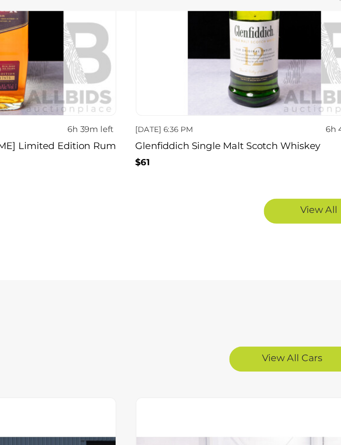
scroll to position [1564, 0]
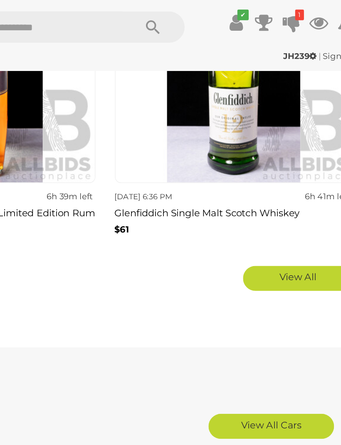
click at [262, 178] on link "View All" at bounding box center [298, 185] width 73 height 17
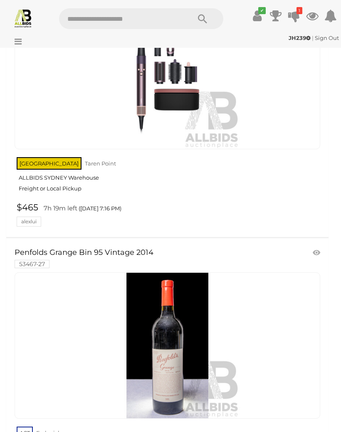
scroll to position [12737, 0]
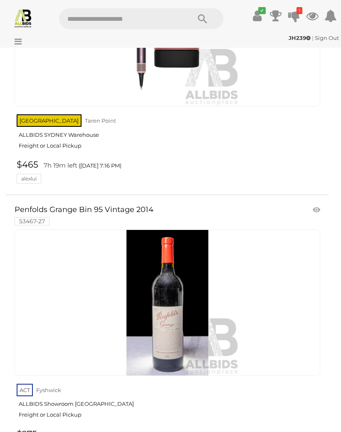
click at [236, 382] on link "ACT Fyshwick ALLBIDS Showroom Fyshwick Freight or Local Pickup" at bounding box center [168, 403] width 303 height 43
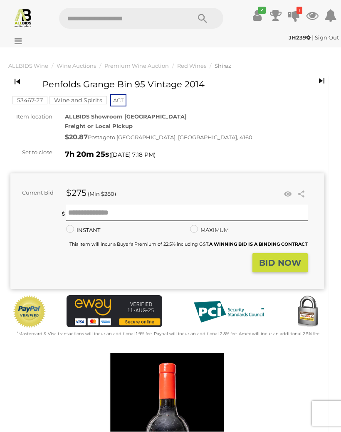
scroll to position [0, 0]
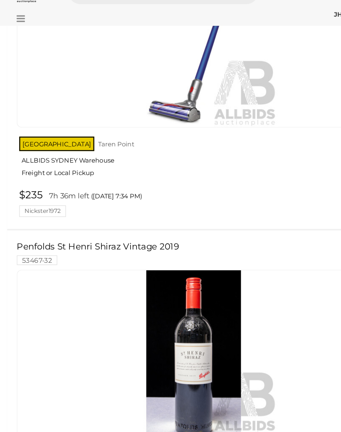
scroll to position [20876, 0]
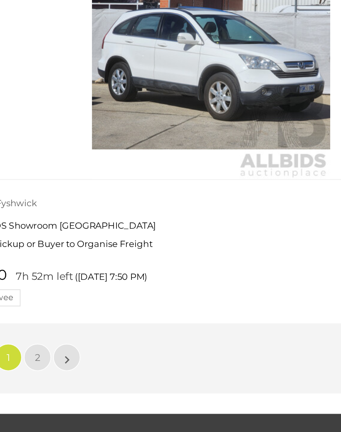
click at [71, 354] on link "»" at bounding box center [79, 362] width 17 height 17
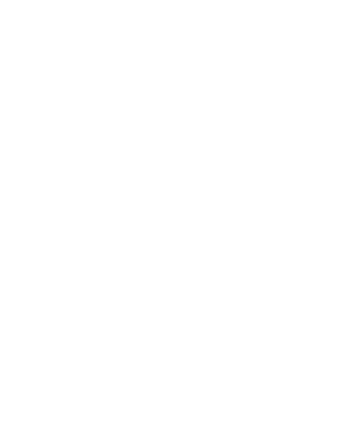
scroll to position [26, 0]
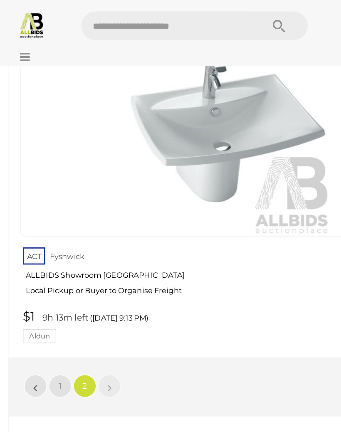
scroll to position [19368, 0]
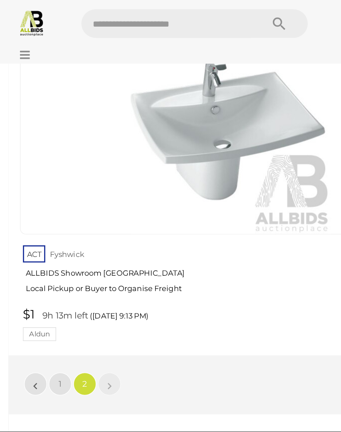
click at [81, 272] on link "»" at bounding box center [79, 280] width 17 height 17
click at [78, 272] on link "»" at bounding box center [79, 280] width 17 height 17
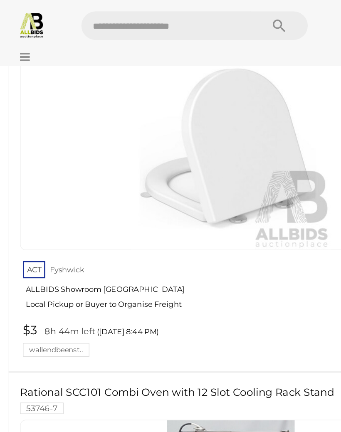
scroll to position [15944, 0]
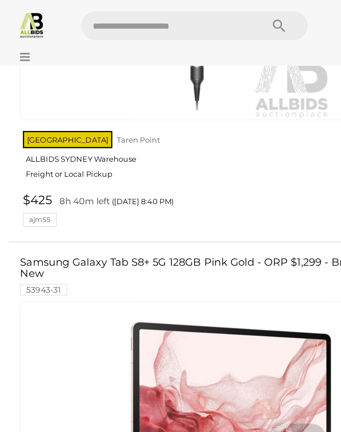
click at [17, 41] on icon at bounding box center [15, 41] width 11 height 8
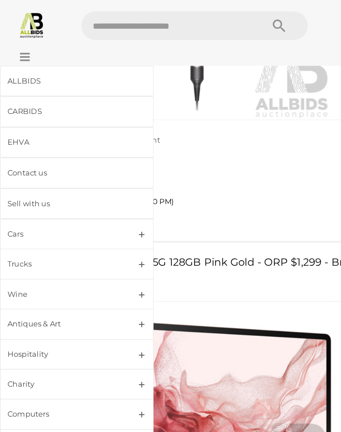
click at [54, 62] on div "ALLBIDS" at bounding box center [45, 59] width 81 height 10
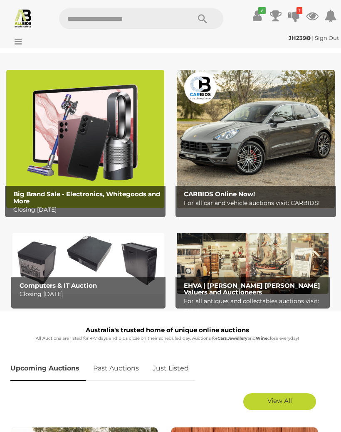
click at [278, 258] on img at bounding box center [253, 259] width 152 height 69
click at [279, 257] on img at bounding box center [253, 259] width 152 height 69
click at [253, 258] on img at bounding box center [253, 259] width 152 height 69
